Goal: Navigation & Orientation: Go to known website

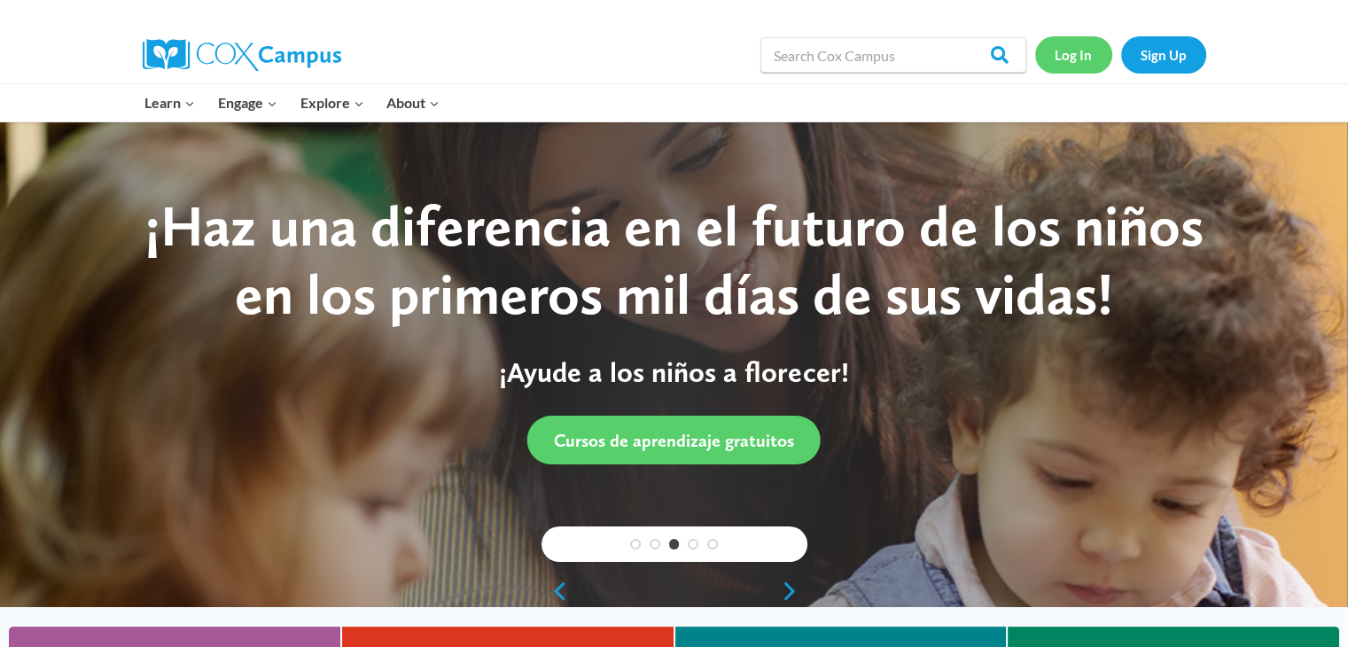
click at [1092, 58] on link "Log In" at bounding box center [1073, 54] width 77 height 36
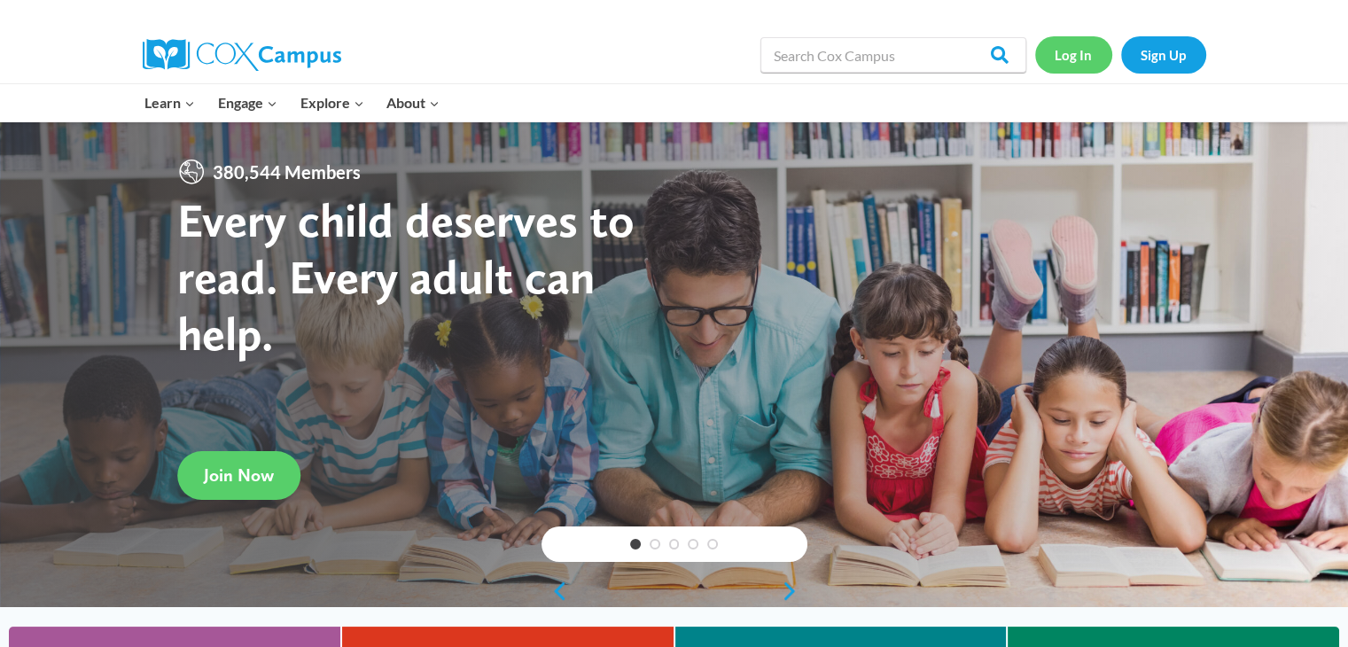
click at [1079, 59] on link "Log In" at bounding box center [1073, 54] width 77 height 36
drag, startPoint x: 1064, startPoint y: 60, endPoint x: 1085, endPoint y: 67, distance: 21.6
click at [1064, 60] on link "Log In" at bounding box center [1073, 54] width 77 height 36
